Goal: Information Seeking & Learning: Learn about a topic

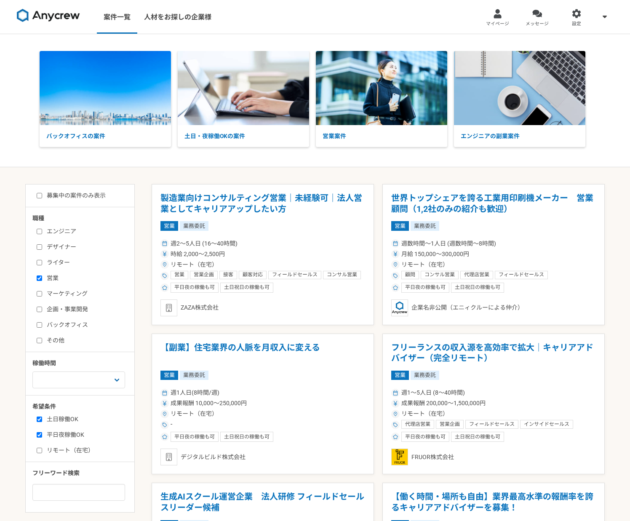
click at [38, 293] on input "マーケティング" at bounding box center [39, 293] width 5 height 5
checkbox input "true"
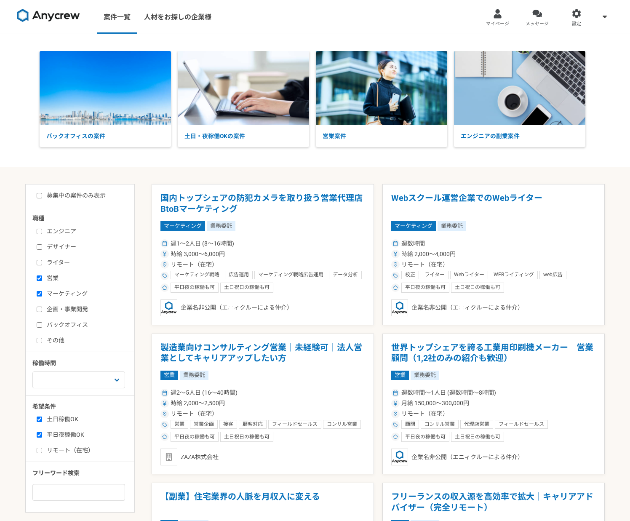
click at [40, 278] on input "営業" at bounding box center [39, 277] width 5 height 5
checkbox input "false"
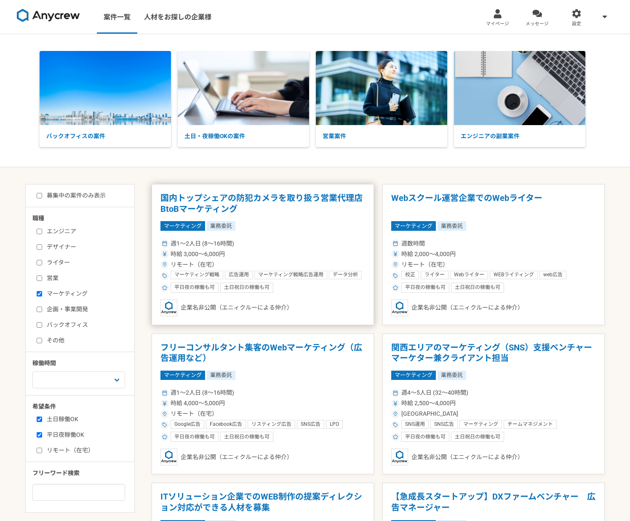
click at [253, 195] on h1 "国内トップシェアの防犯カメラを取り扱う営業代理店　BtoBマーケティング" at bounding box center [262, 203] width 205 height 21
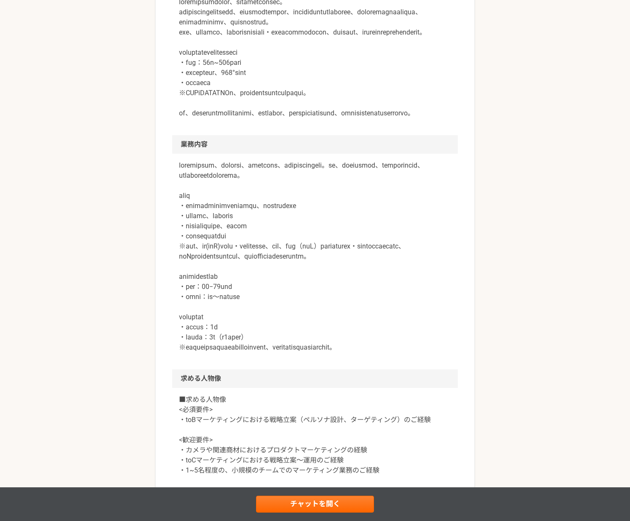
scroll to position [293, 0]
